Goal: Task Accomplishment & Management: Manage account settings

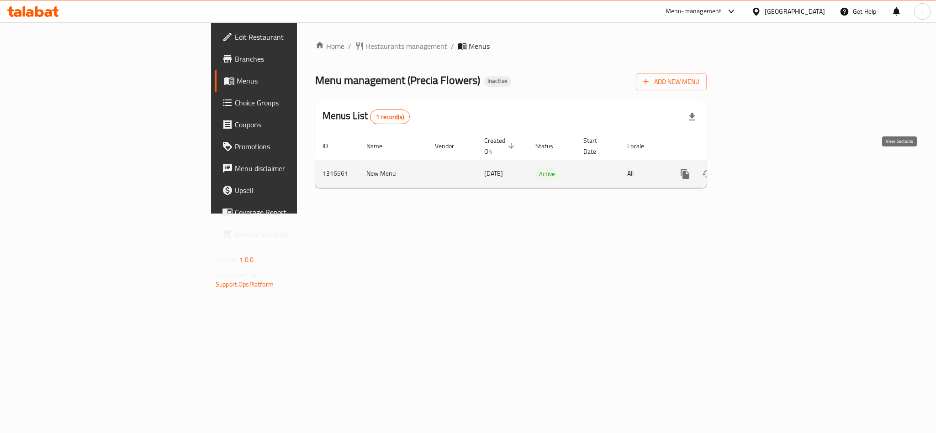
click at [762, 170] on link "enhanced table" at bounding box center [751, 174] width 22 height 22
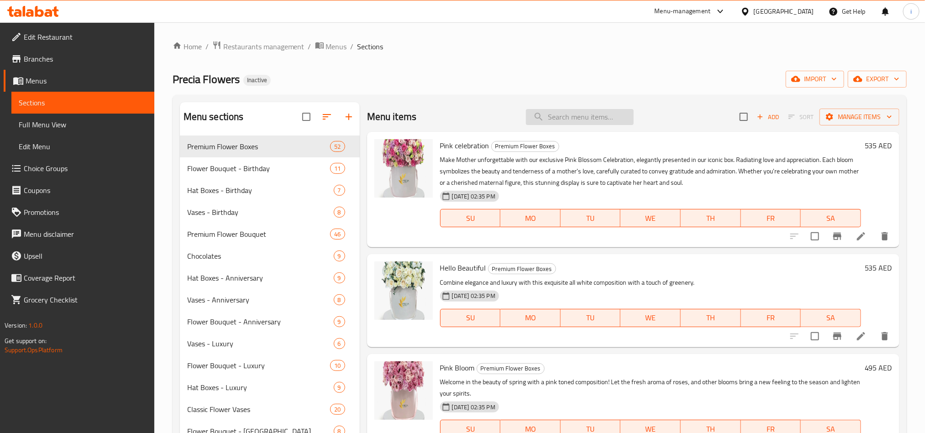
click at [624, 117] on input "search" at bounding box center [580, 117] width 108 height 16
paste input "New Born Bouquet Autumn Love"
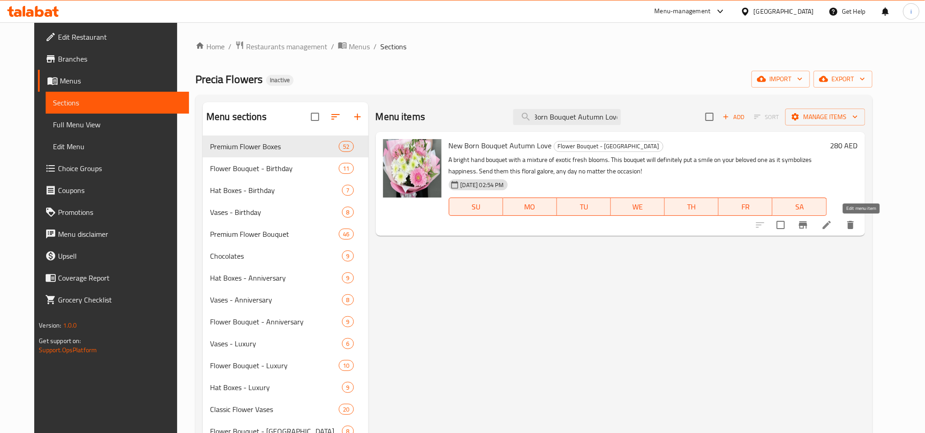
type input "New Born Bouquet Autumn Love"
click at [832, 225] on icon at bounding box center [826, 225] width 11 height 11
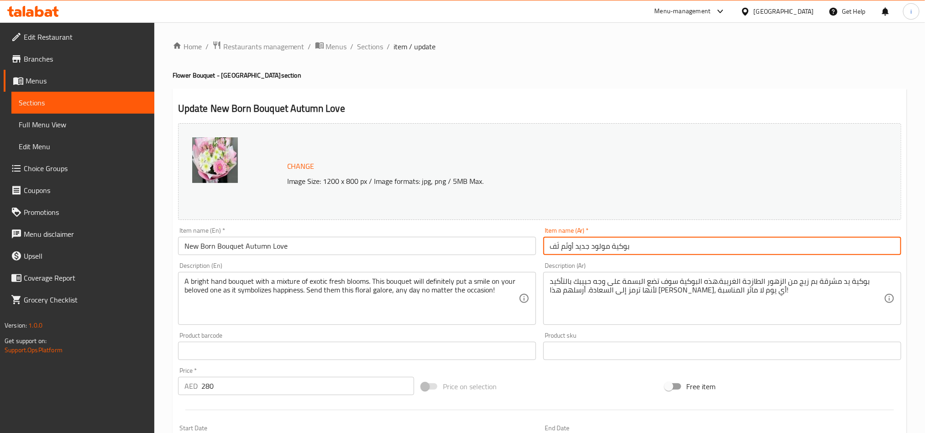
drag, startPoint x: 557, startPoint y: 247, endPoint x: 543, endPoint y: 247, distance: 14.6
click at [543, 247] on input "بوكية مولود جديد أوتَم لَف" at bounding box center [722, 246] width 358 height 18
click at [559, 244] on input "بوكية مولود جديد أوتَم لَف" at bounding box center [722, 246] width 358 height 18
drag, startPoint x: 559, startPoint y: 244, endPoint x: 531, endPoint y: 244, distance: 28.8
click at [531, 244] on div "Change Image Size: 1200 x 800 px / Image formats: jpg, png / 5MB Max. Item name…" at bounding box center [539, 323] width 731 height 407
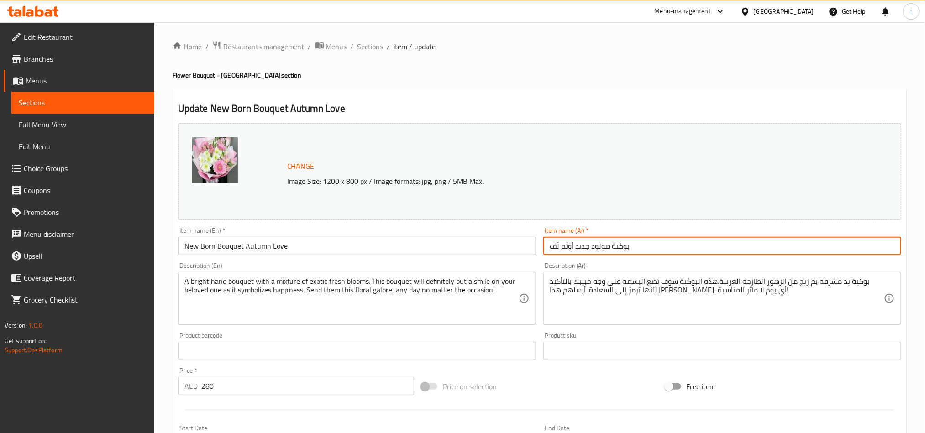
paste input "حب"
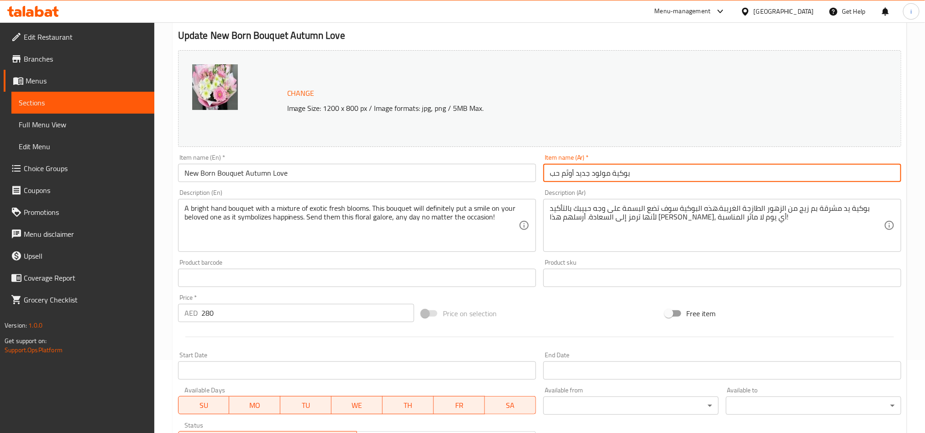
scroll to position [224, 0]
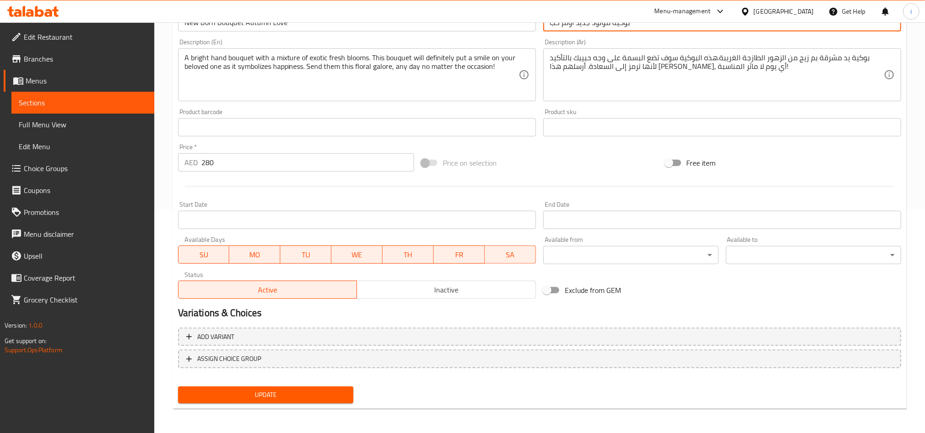
type input "بوكية مولود جديد أوتَم حب"
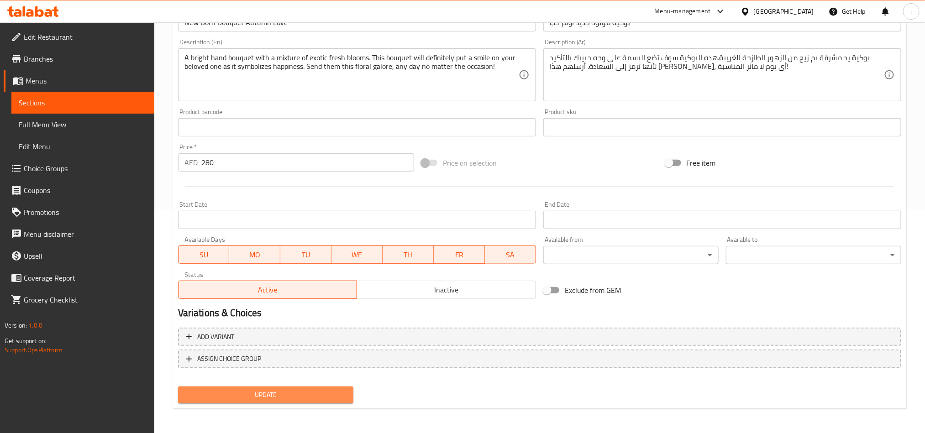
click at [303, 400] on button "Update" at bounding box center [265, 395] width 175 height 17
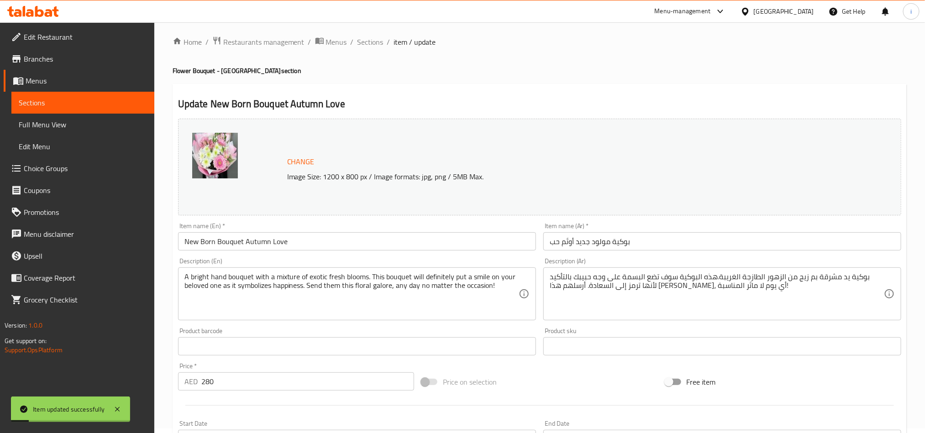
scroll to position [0, 0]
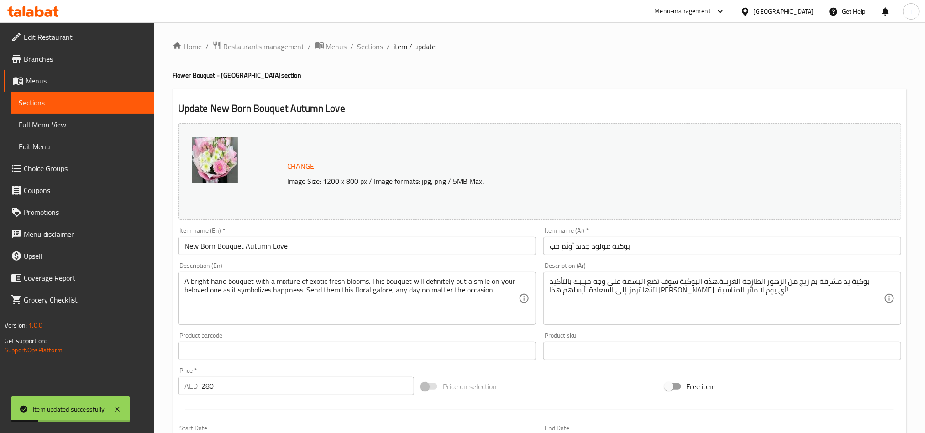
click at [88, 103] on span "Sections" at bounding box center [83, 102] width 128 height 11
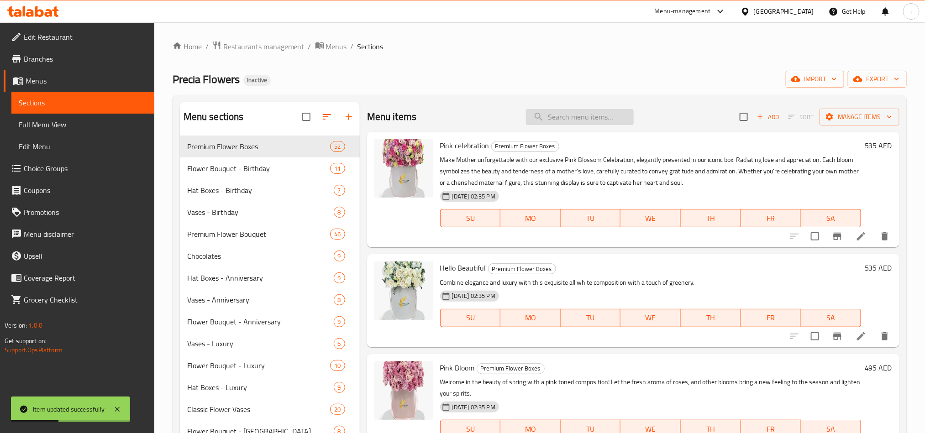
click at [585, 114] on input "search" at bounding box center [580, 117] width 108 height 16
paste input "حب"
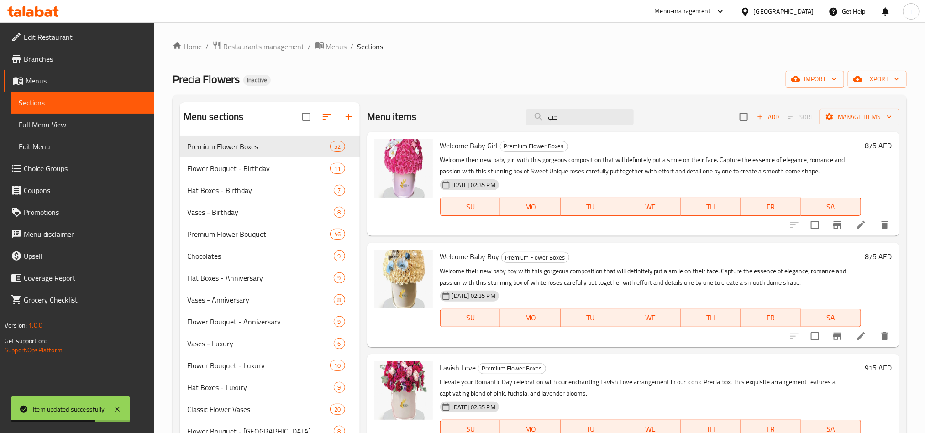
click at [549, 79] on div "Precia Flowers Inactive import export" at bounding box center [540, 79] width 734 height 17
click at [573, 121] on input "حب" at bounding box center [580, 117] width 108 height 16
paste input "New Born Bouquet Autumn Love"
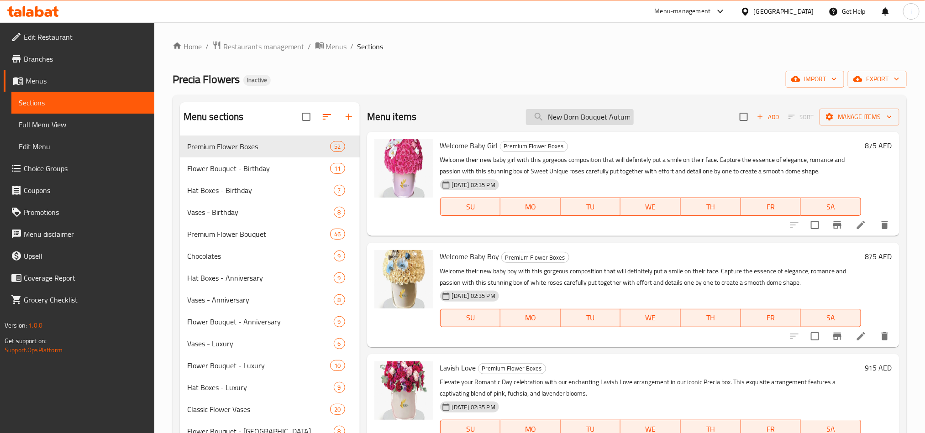
scroll to position [0, 18]
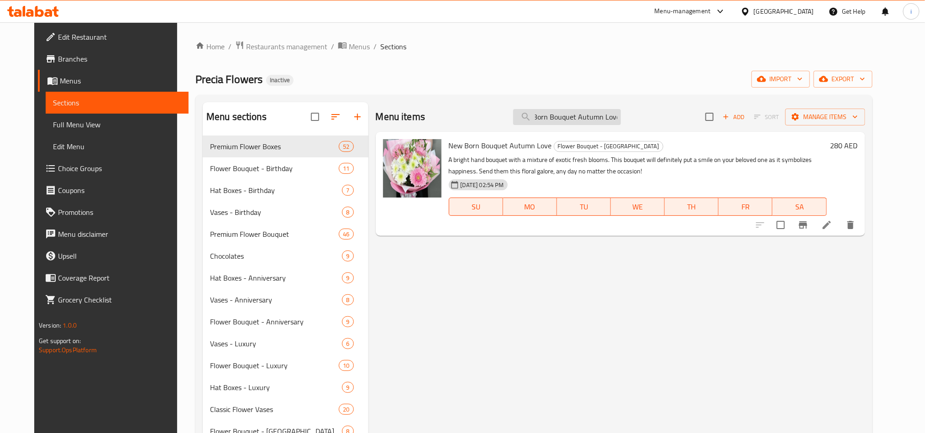
type input "New Born Bouquet Autumn Love"
click at [65, 130] on span "Full Menu View" at bounding box center [117, 124] width 128 height 11
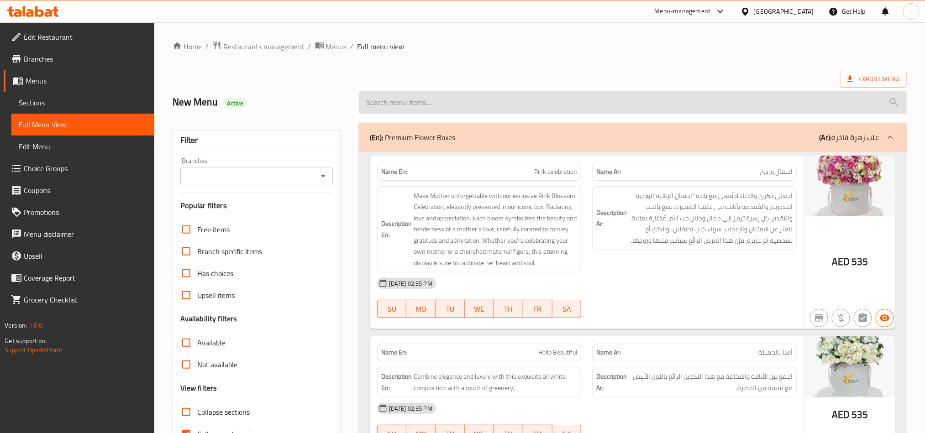
click at [587, 109] on input "search" at bounding box center [633, 102] width 548 height 23
paste input "New Born Bouquet Autumn Love"
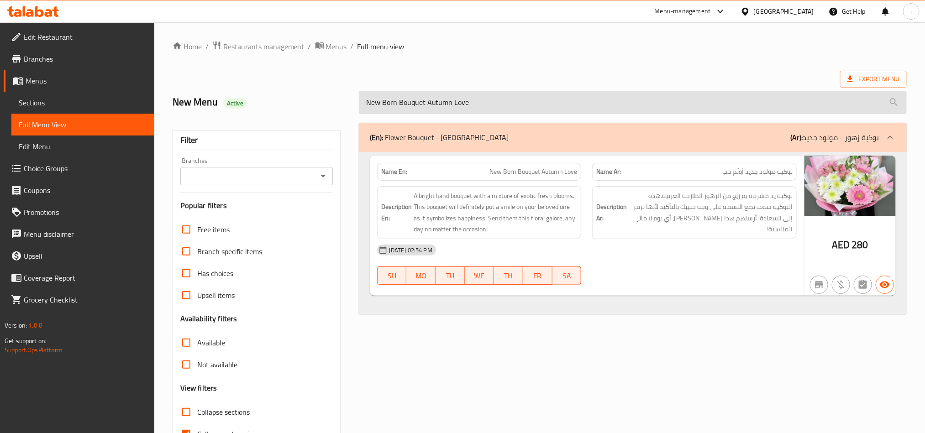
type input "New Born Bouquet Autumn Love"
